Goal: Transaction & Acquisition: Purchase product/service

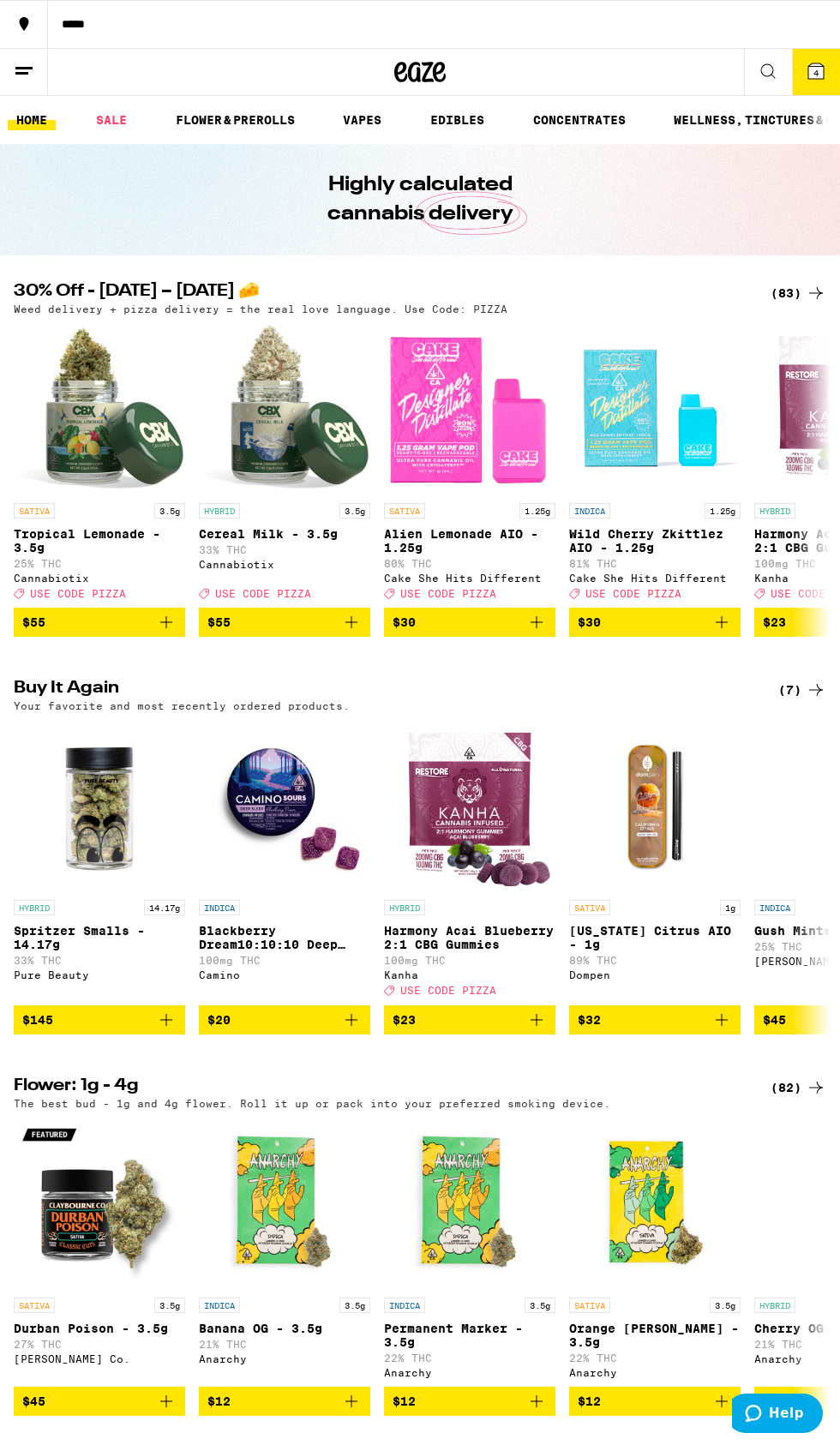
click at [815, 71] on span "4" at bounding box center [816, 72] width 5 height 10
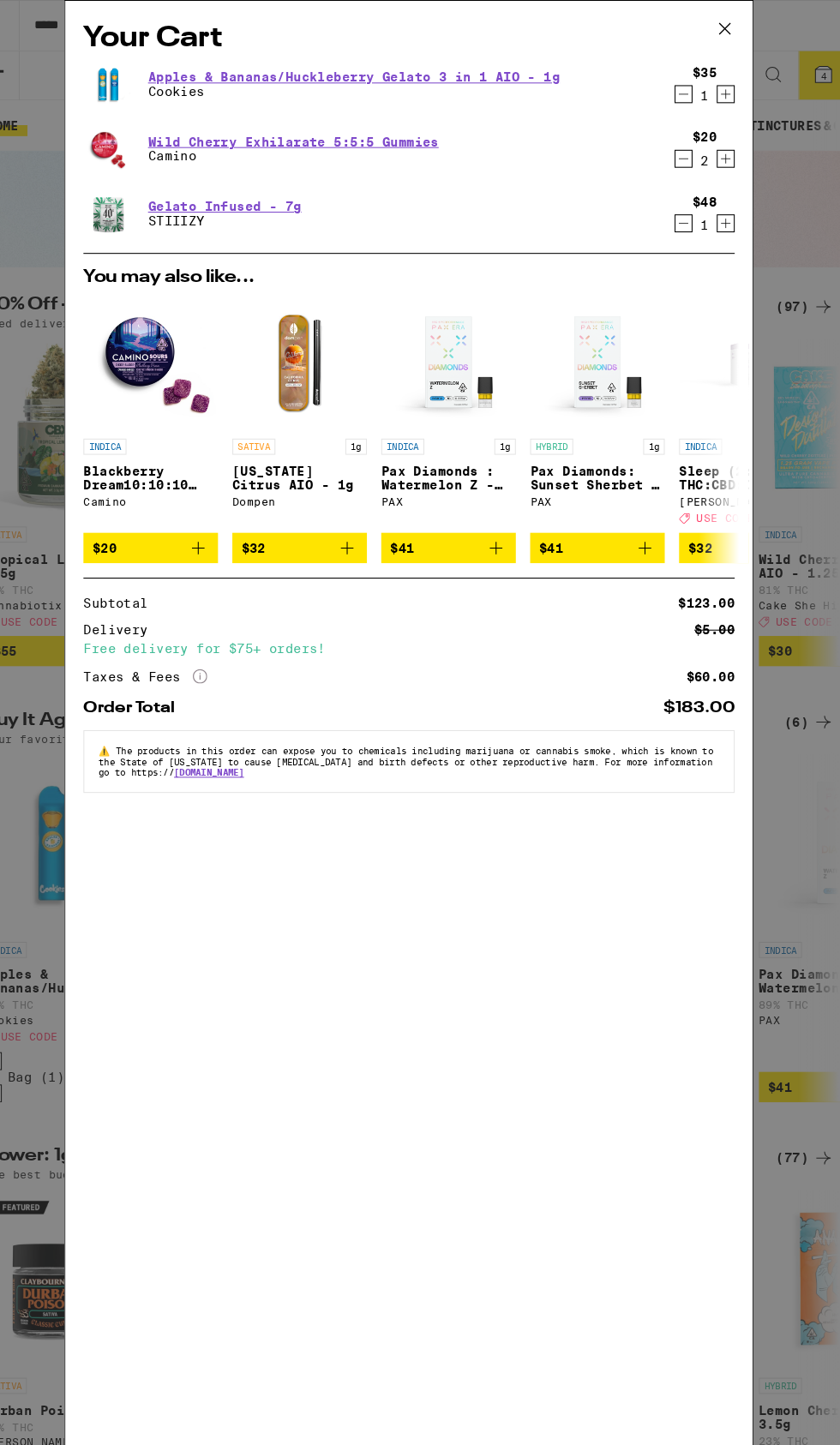
click at [724, 24] on icon at bounding box center [721, 27] width 10 height 10
